Goal: Information Seeking & Learning: Check status

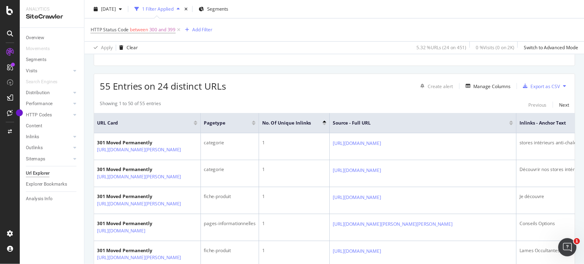
scroll to position [61, 0]
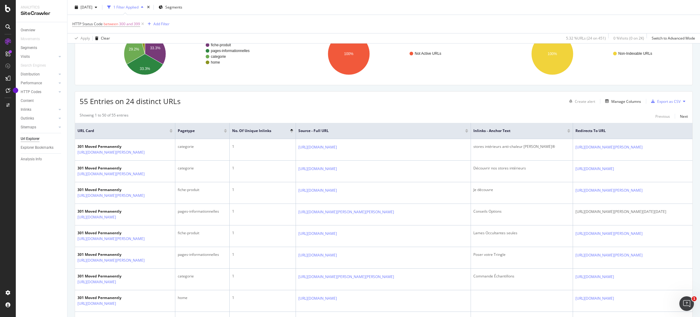
click at [431, 99] on div "55 Entries on 24 distinct URLs Create alert Manage Columns Export as CSV" at bounding box center [384, 98] width 618 height 15
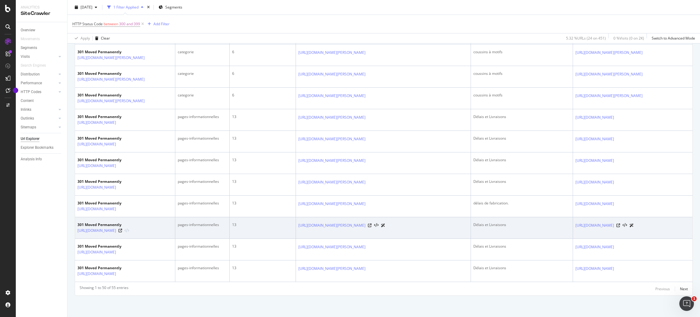
scroll to position [1201, 0]
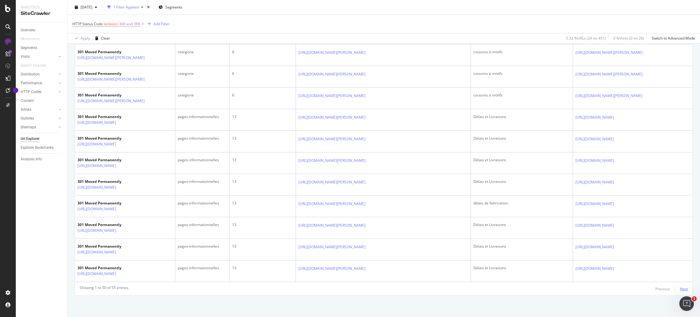
click at [467, 211] on div "Next" at bounding box center [684, 288] width 8 height 5
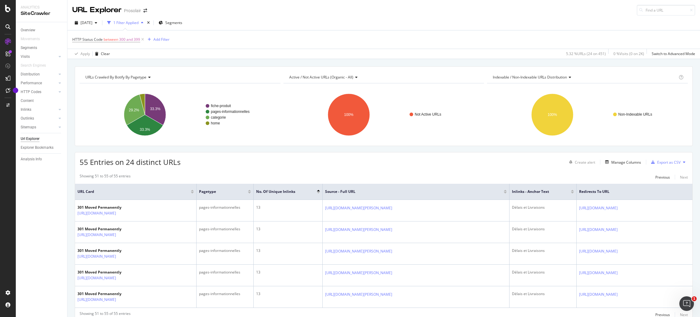
scroll to position [29, 0]
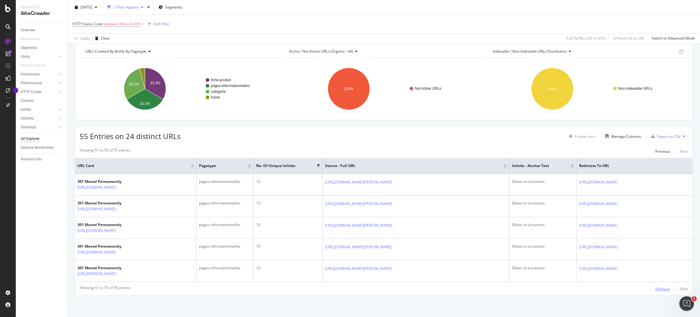
click at [467, 211] on div "Previous" at bounding box center [663, 288] width 15 height 5
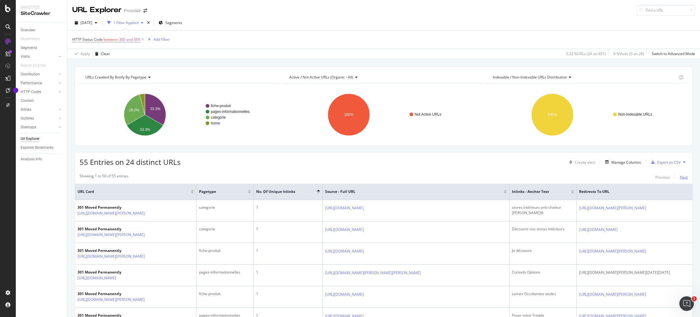
click at [467, 177] on div "Next" at bounding box center [684, 176] width 8 height 5
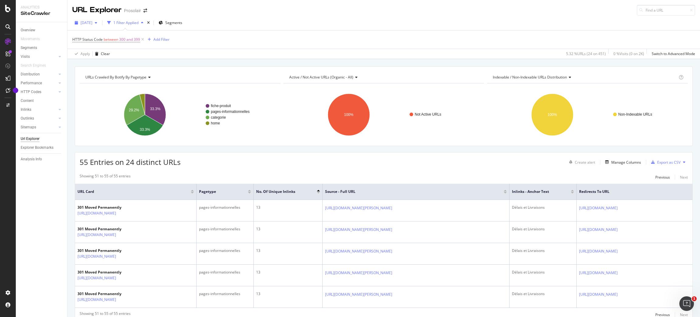
click at [92, 21] on span "[DATE]" at bounding box center [87, 22] width 12 height 5
click at [125, 48] on div "[DATE] 492 URLs" at bounding box center [108, 44] width 64 height 9
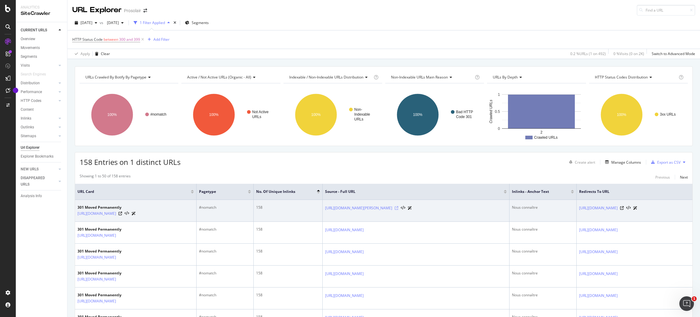
click at [398, 210] on icon at bounding box center [397, 208] width 4 height 4
drag, startPoint x: 121, startPoint y: 218, endPoint x: 158, endPoint y: 219, distance: 36.5
click at [158, 211] on td "301 Moved Permanently [URL][DOMAIN_NAME]" at bounding box center [136, 211] width 122 height 22
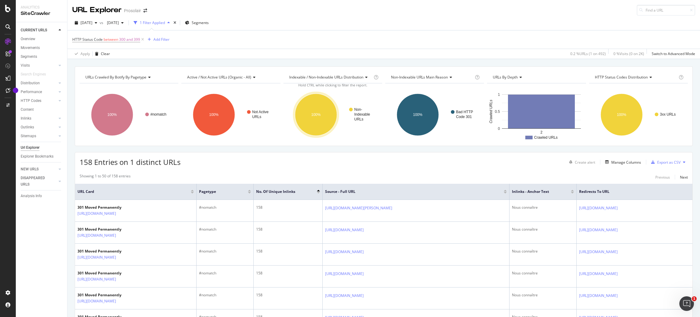
copy div "/qui-sommes-nous/"
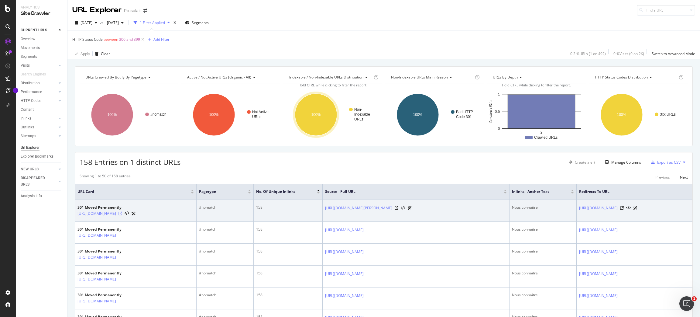
click at [122, 211] on icon at bounding box center [121, 214] width 4 height 4
click at [467, 210] on icon at bounding box center [622, 208] width 4 height 4
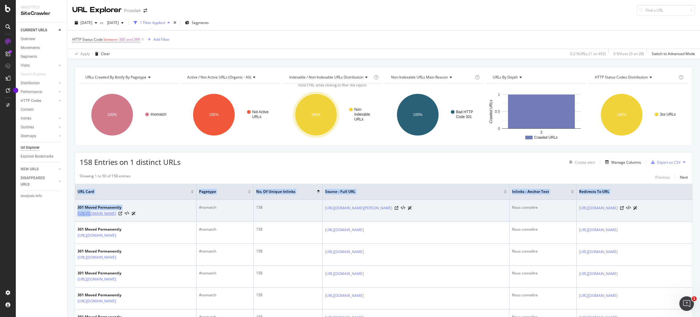
drag, startPoint x: 73, startPoint y: 215, endPoint x: 88, endPoint y: 216, distance: 15.8
click at [77, 203] on td "301 Moved Permanently [URL][DOMAIN_NAME]" at bounding box center [136, 211] width 122 height 22
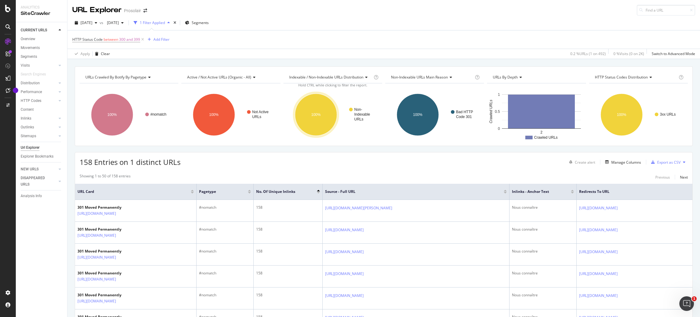
drag, startPoint x: 157, startPoint y: 217, endPoint x: 681, endPoint y: 118, distance: 533.8
click at [78, 211] on div "[URL][DOMAIN_NAME]" at bounding box center [107, 213] width 58 height 6
copy link "[URL][DOMAIN_NAME]"
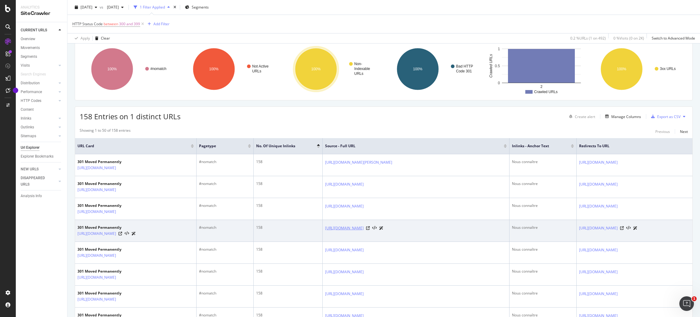
scroll to position [91, 0]
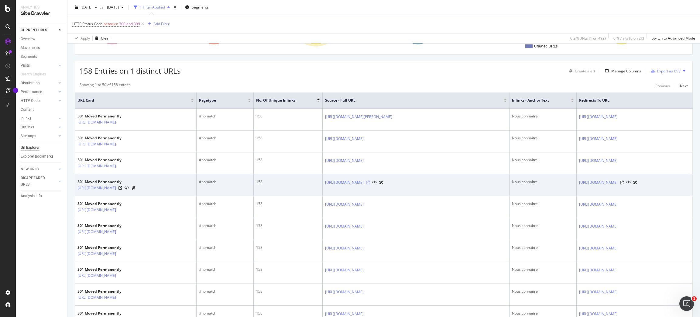
click at [370, 184] on icon at bounding box center [368, 183] width 4 height 4
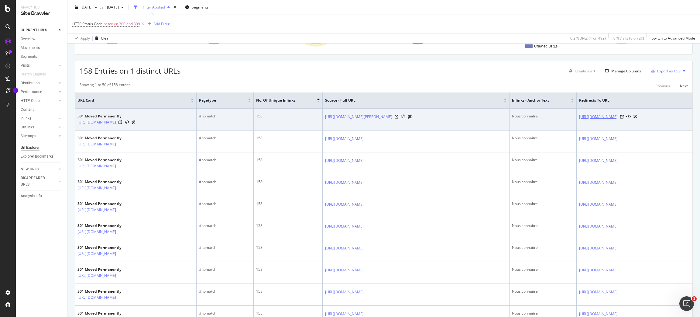
drag, startPoint x: 652, startPoint y: 123, endPoint x: 628, endPoint y: 117, distance: 24.6
click at [467, 117] on td "[URL][DOMAIN_NAME]" at bounding box center [635, 120] width 116 height 22
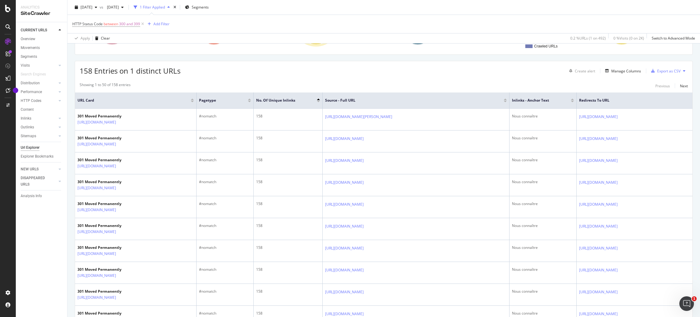
copy link "ous-connaitre"
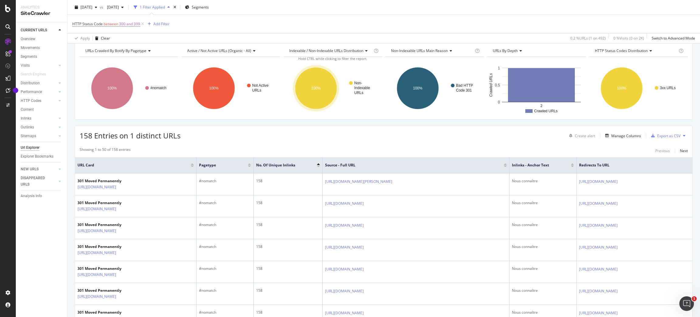
scroll to position [0, 0]
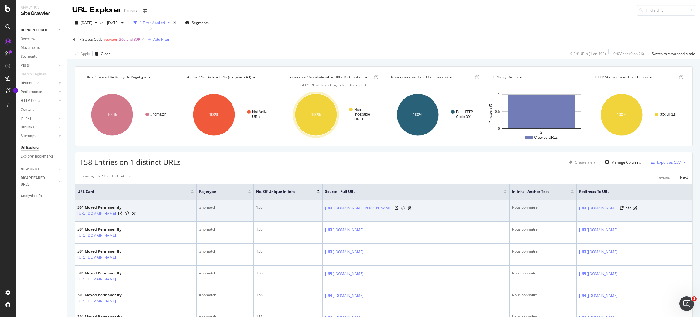
drag, startPoint x: 370, startPoint y: 219, endPoint x: 343, endPoint y: 205, distance: 30.3
click at [343, 205] on td "[URL][DOMAIN_NAME][PERSON_NAME]" at bounding box center [416, 211] width 187 height 22
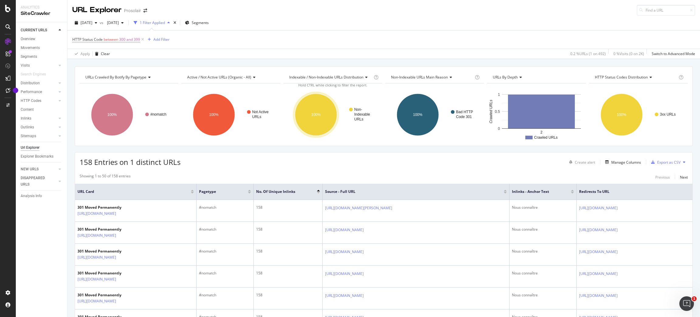
click at [374, 175] on div "Showing 1 to 50 of 158 entries Previous Next" at bounding box center [384, 176] width 618 height 7
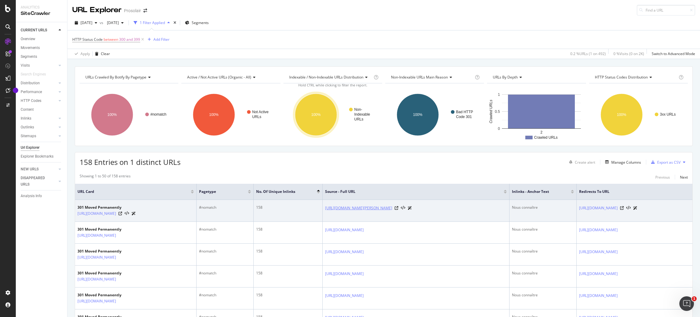
drag, startPoint x: 323, startPoint y: 208, endPoint x: 366, endPoint y: 216, distance: 43.5
click at [366, 211] on td "[URL][DOMAIN_NAME][PERSON_NAME]" at bounding box center [416, 211] width 187 height 22
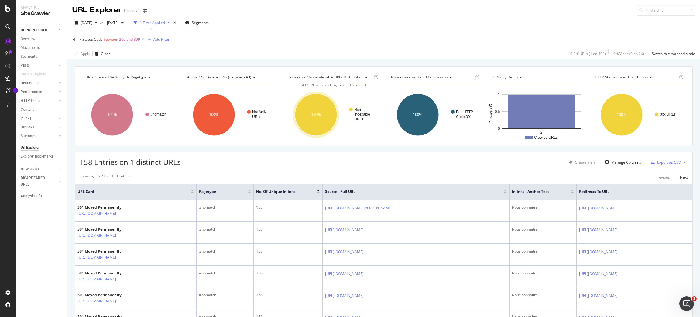
copy link "[URL][DOMAIN_NAME][PERSON_NAME]"
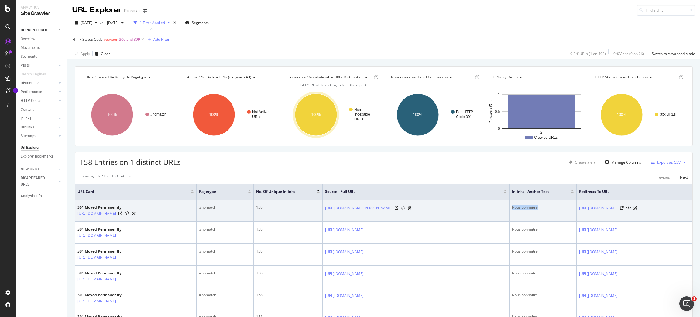
drag, startPoint x: 534, startPoint y: 211, endPoint x: 513, endPoint y: 211, distance: 21.0
click at [467, 211] on td "Nous connaître" at bounding box center [543, 211] width 67 height 22
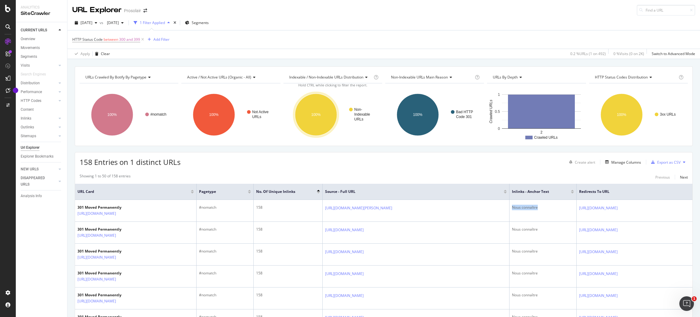
copy div "Nous connaître"
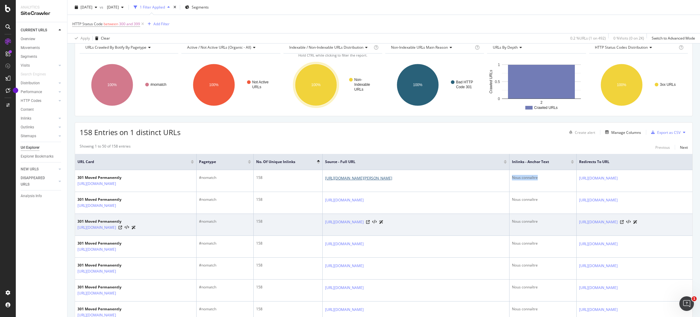
scroll to position [46, 0]
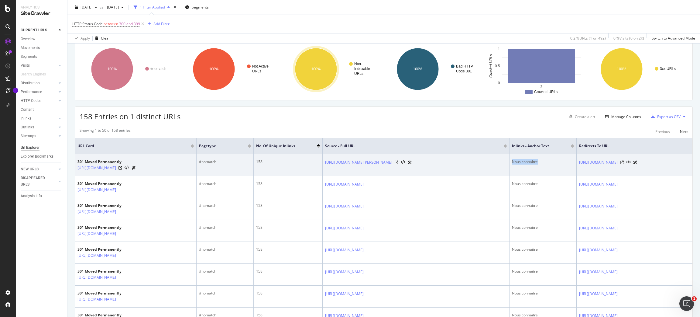
click at [467, 164] on div "Nous connaître" at bounding box center [543, 161] width 62 height 5
click at [467, 165] on td "Nous connaître" at bounding box center [543, 165] width 67 height 22
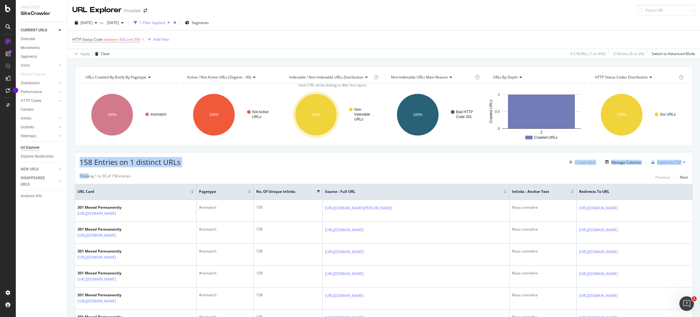
drag, startPoint x: 86, startPoint y: 167, endPoint x: 78, endPoint y: 162, distance: 9.7
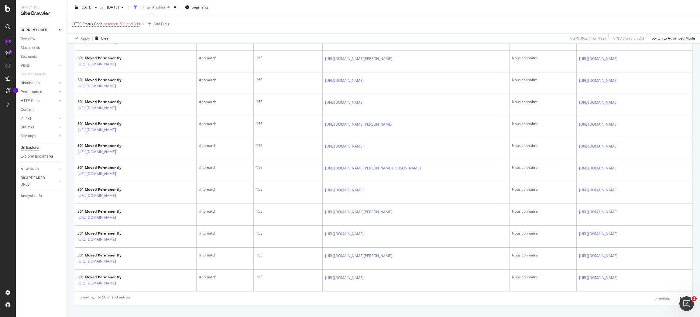
scroll to position [1025, 0]
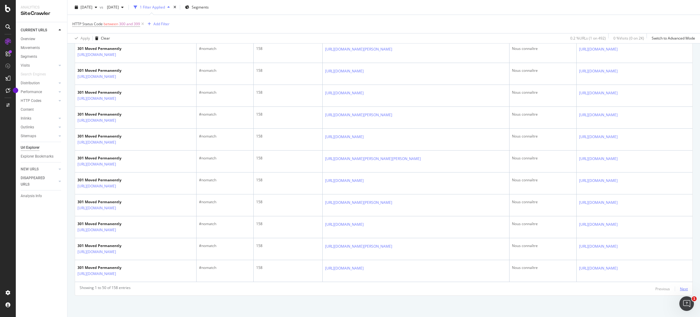
click at [467, 211] on div "Next" at bounding box center [684, 288] width 8 height 5
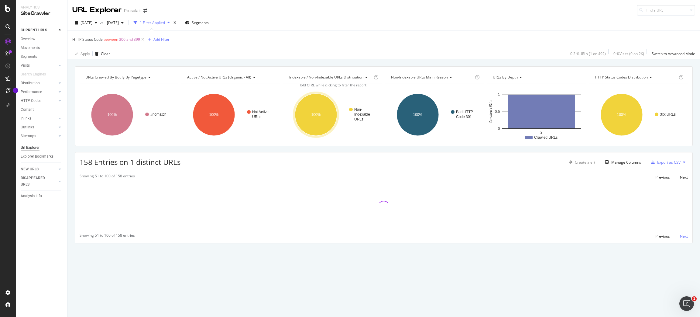
scroll to position [0, 0]
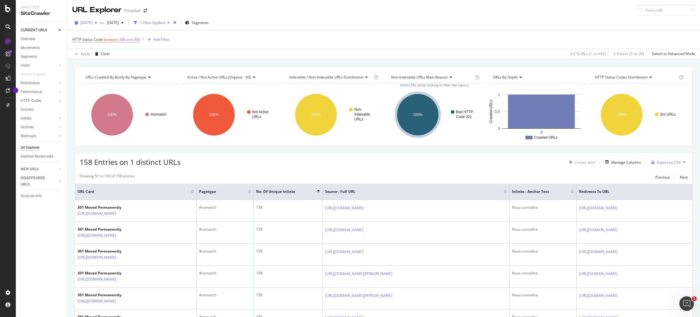
click at [84, 24] on span "[DATE]" at bounding box center [87, 22] width 12 height 5
click at [97, 68] on div "[DATE]" at bounding box center [98, 66] width 35 height 5
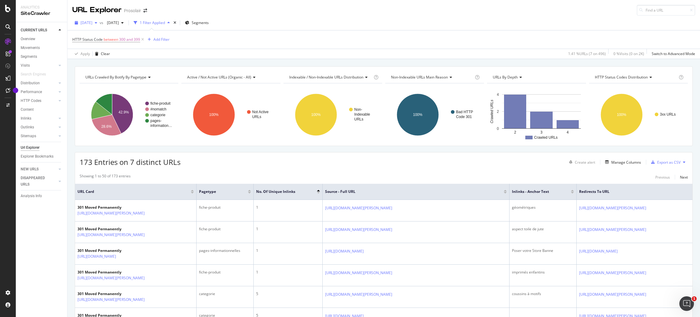
click at [87, 26] on div "[DATE]" at bounding box center [85, 22] width 27 height 9
click at [103, 66] on div "[DATE]" at bounding box center [98, 64] width 35 height 5
